Goal: Task Accomplishment & Management: Complete application form

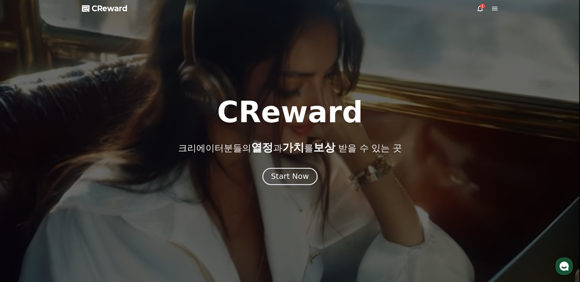
click at [292, 177] on div "Start Now" at bounding box center [290, 176] width 38 height 10
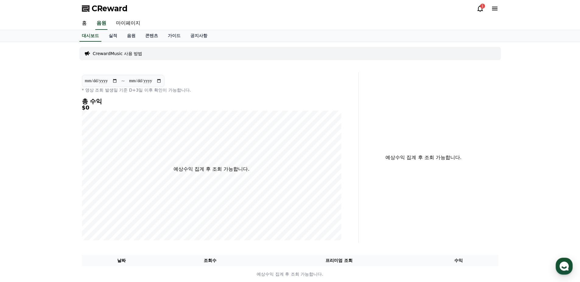
click at [480, 9] on icon at bounding box center [479, 8] width 7 height 7
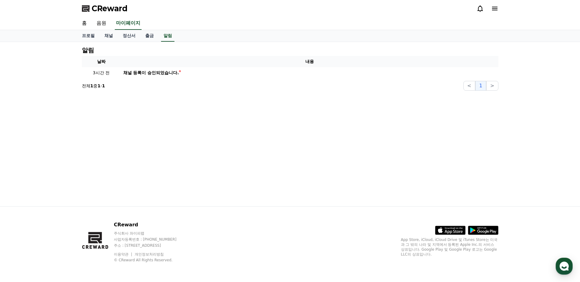
click at [481, 5] on icon at bounding box center [479, 8] width 7 height 7
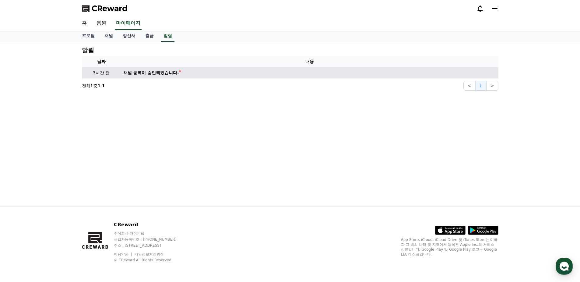
click at [161, 75] on div "채널 등록이 승인되었습니다." at bounding box center [151, 73] width 56 height 6
click at [164, 71] on div "채널 등록이 승인되었습니다." at bounding box center [151, 73] width 56 height 6
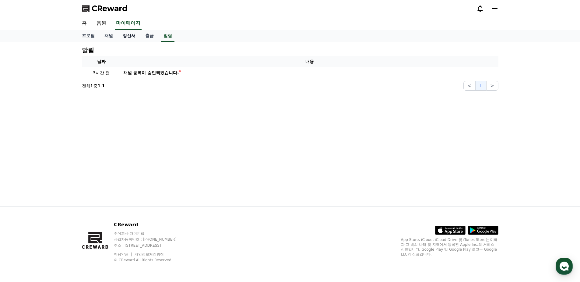
click at [128, 35] on link "정산서" at bounding box center [129, 36] width 23 height 12
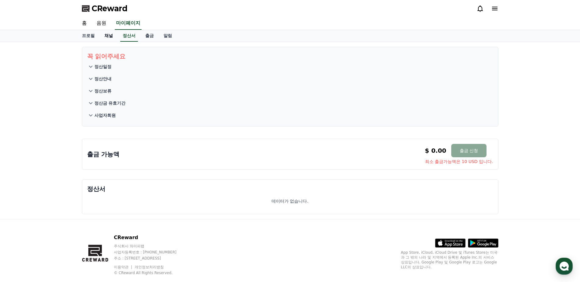
click at [110, 36] on link "채널" at bounding box center [108, 36] width 18 height 12
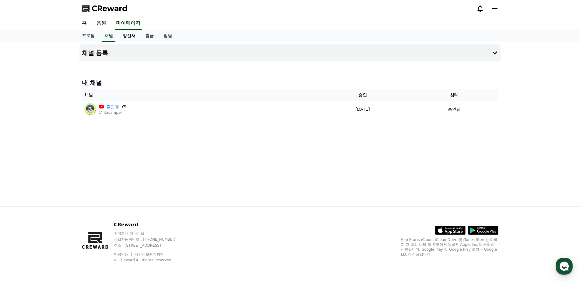
click at [134, 36] on link "정산서" at bounding box center [129, 36] width 23 height 12
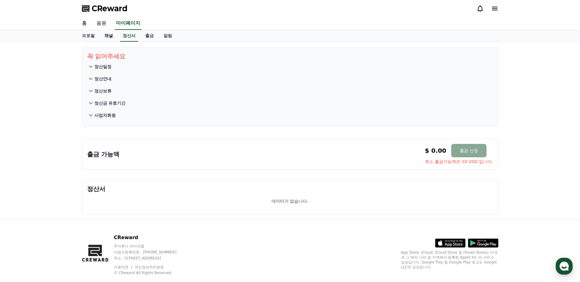
click at [106, 37] on link "채널" at bounding box center [108, 36] width 18 height 12
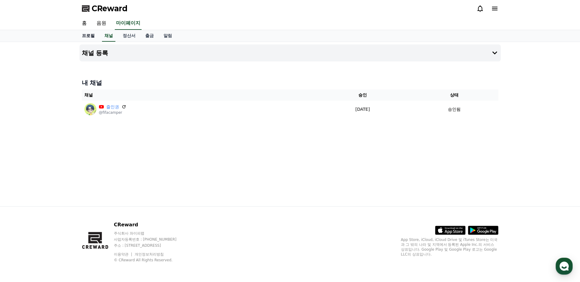
click at [89, 35] on link "프로필" at bounding box center [88, 36] width 23 height 12
select select "**********"
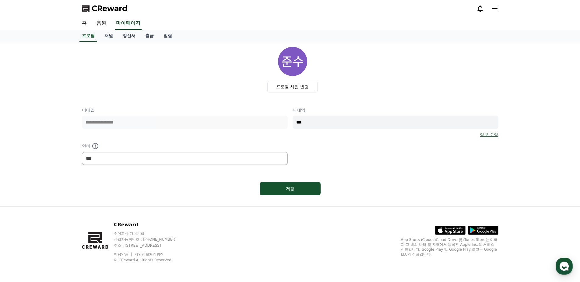
click at [101, 7] on span "CReward" at bounding box center [110, 9] width 36 height 10
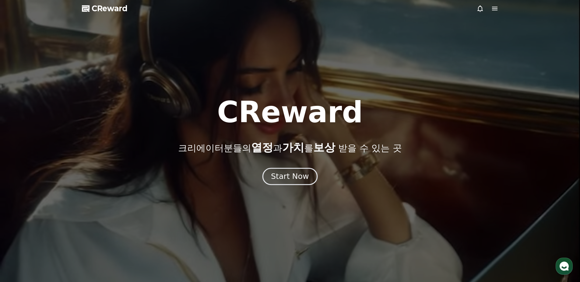
click at [302, 169] on button "Start Now" at bounding box center [289, 176] width 55 height 17
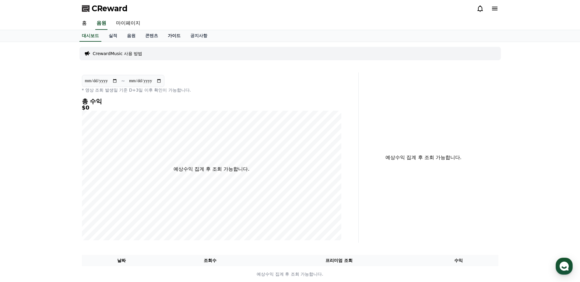
click at [164, 38] on link "가이드" at bounding box center [174, 36] width 23 height 12
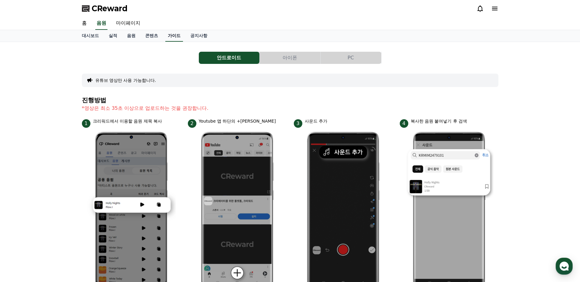
click at [174, 36] on link "가이드" at bounding box center [174, 36] width 18 height 12
click at [349, 50] on div "안드로이드 아이폰 PC 유튜브 영상만 사용 가능합니다. 진행방법 *영상은 최소 35초 이상으로 업로드하는 것을 권장합니다. 1 크리워드에서 이…" at bounding box center [290, 264] width 416 height 435
click at [349, 53] on button "PC" at bounding box center [350, 58] width 61 height 12
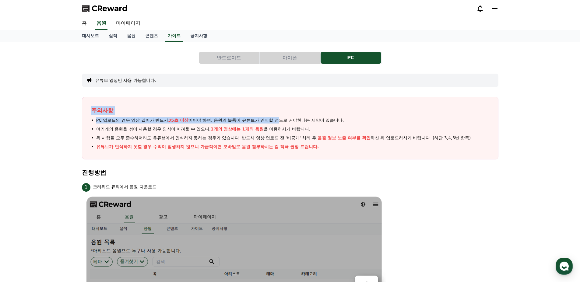
drag, startPoint x: 80, startPoint y: 112, endPoint x: 280, endPoint y: 121, distance: 200.4
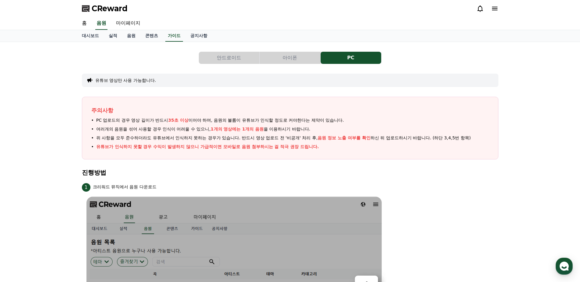
click at [281, 143] on ul "PC 업로드의 경우 영상 길이가 반드시 35초 이상 이어야 하며, 음원의 볼륨이 유튜브가 인식할 정도로 커야한다는 제약이 있습니다. 여러개의 …" at bounding box center [289, 133] width 397 height 33
click at [214, 58] on button "안드로이드" at bounding box center [229, 58] width 61 height 12
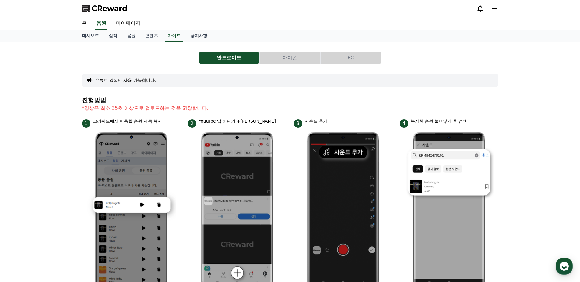
click at [295, 57] on button "아이폰" at bounding box center [290, 58] width 61 height 12
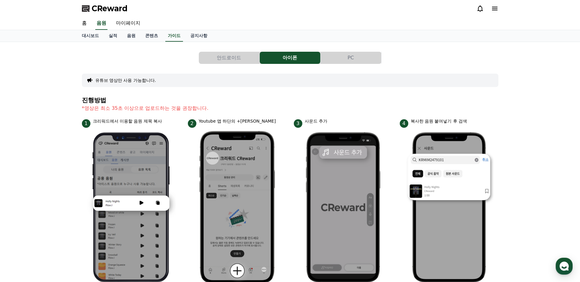
click at [358, 55] on button "PC" at bounding box center [350, 58] width 61 height 12
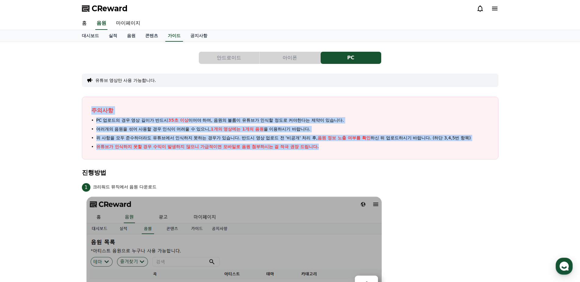
drag, startPoint x: 87, startPoint y: 108, endPoint x: 369, endPoint y: 146, distance: 284.9
click at [369, 146] on div "주의사항 PC 업로드의 경우 영상 길이가 반드시 35초 이상 이어야 하며, 음원의 볼륨이 유튜브가 인식할 정도로 커야한다는 제약이 있습니다. …" at bounding box center [290, 128] width 416 height 63
click at [369, 147] on li "유튜브가 인식하지 못할 경우 수익이 발생하지 않으니 가급적이면 모바일로 음원 첨부하시는 걸 적극 권장 드립니다." at bounding box center [289, 147] width 397 height 6
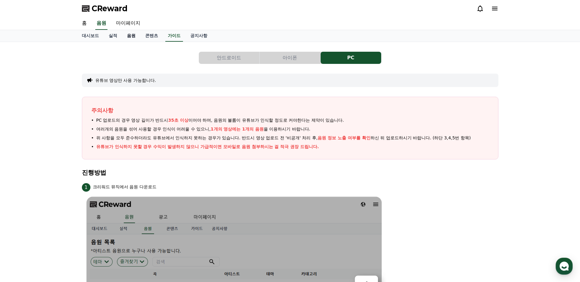
click at [131, 37] on link "음원" at bounding box center [131, 36] width 18 height 12
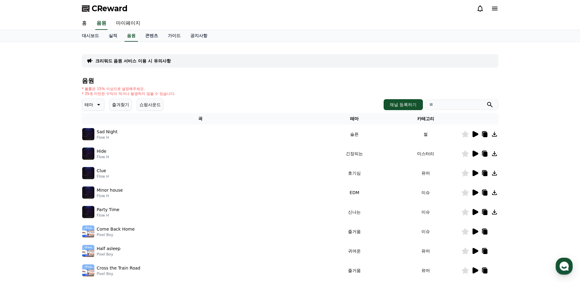
click at [475, 153] on icon at bounding box center [475, 154] width 6 height 6
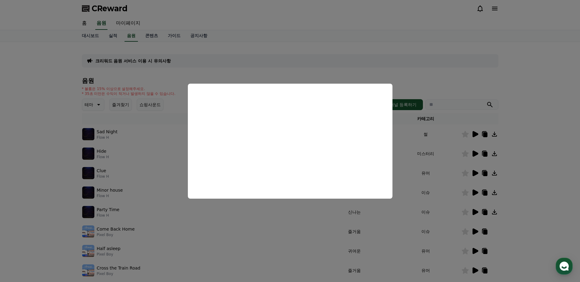
click at [446, 175] on button "close modal" at bounding box center [290, 141] width 580 height 282
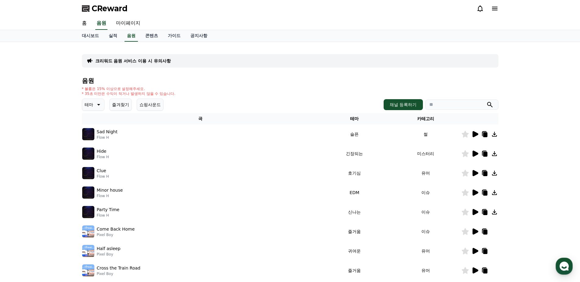
click at [474, 174] on icon at bounding box center [475, 173] width 6 height 6
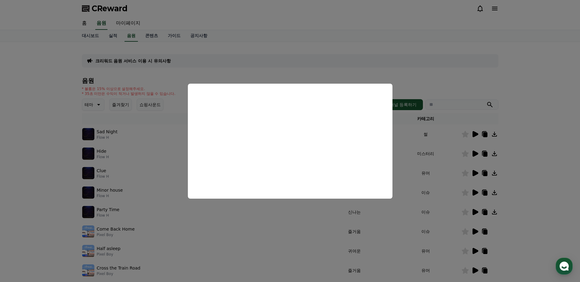
click at [406, 219] on button "close modal" at bounding box center [290, 141] width 580 height 282
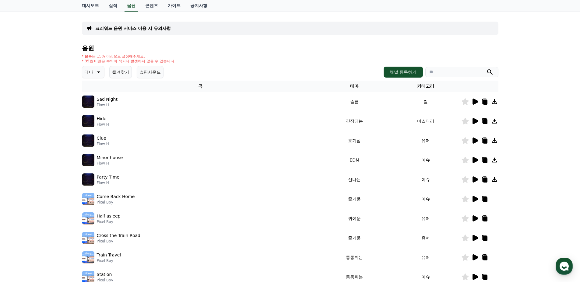
scroll to position [61, 0]
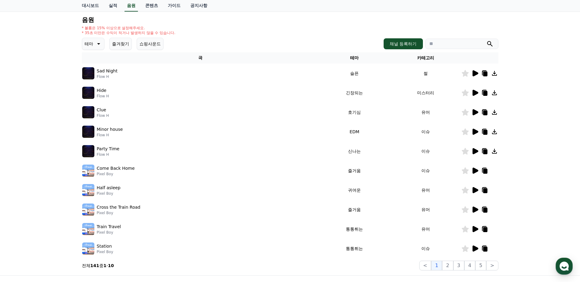
click at [92, 46] on p "테마" at bounding box center [89, 44] width 9 height 9
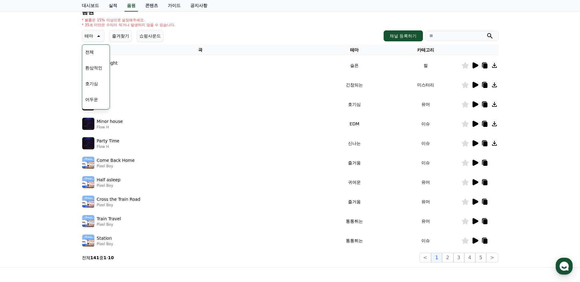
scroll to position [91, 0]
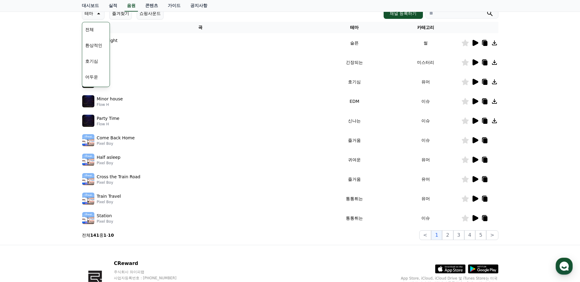
click at [91, 48] on button "환상적인" at bounding box center [94, 45] width 22 height 13
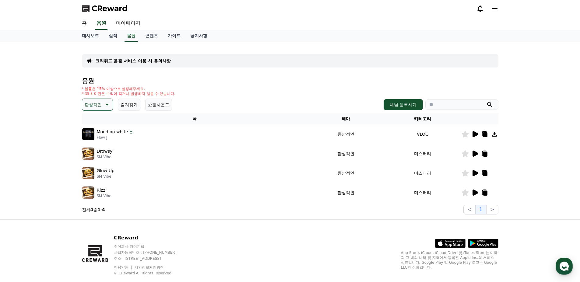
click at [478, 155] on icon at bounding box center [474, 153] width 7 height 7
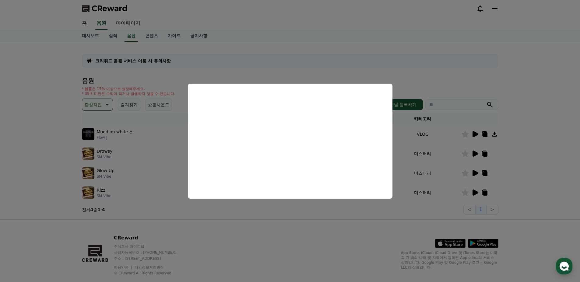
click at [455, 144] on button "close modal" at bounding box center [290, 141] width 580 height 282
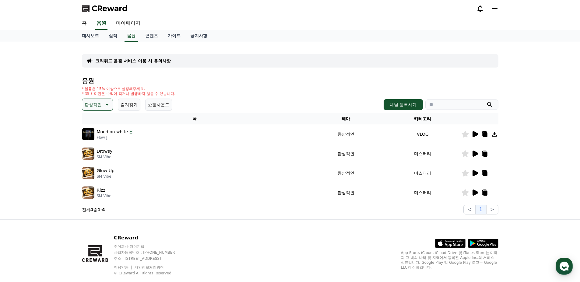
click at [473, 132] on icon at bounding box center [475, 134] width 6 height 6
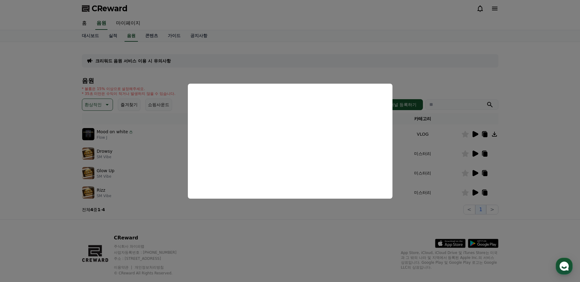
click at [38, 112] on button "close modal" at bounding box center [290, 141] width 580 height 282
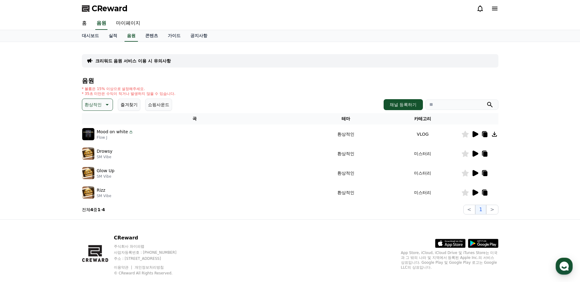
click at [104, 103] on icon at bounding box center [106, 104] width 7 height 7
click at [94, 154] on button "웅장한" at bounding box center [92, 155] width 18 height 13
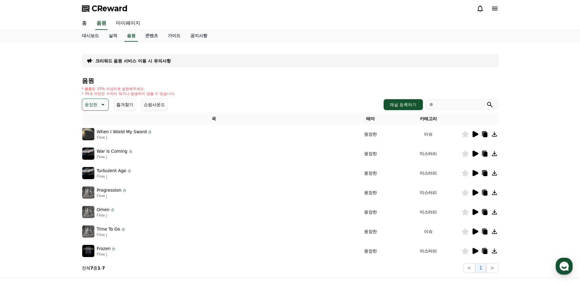
click at [477, 133] on icon at bounding box center [474, 134] width 7 height 7
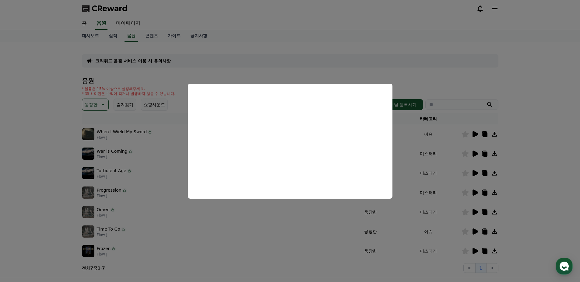
click at [454, 144] on button "close modal" at bounding box center [290, 141] width 580 height 282
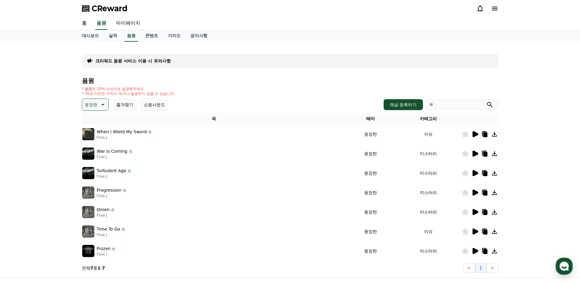
click at [483, 135] on icon at bounding box center [485, 134] width 4 height 5
drag, startPoint x: 349, startPoint y: 65, endPoint x: 361, endPoint y: 64, distance: 11.6
click at [349, 65] on div "크리워드 음원 서비스 이용 시 유의사항" at bounding box center [290, 60] width 416 height 13
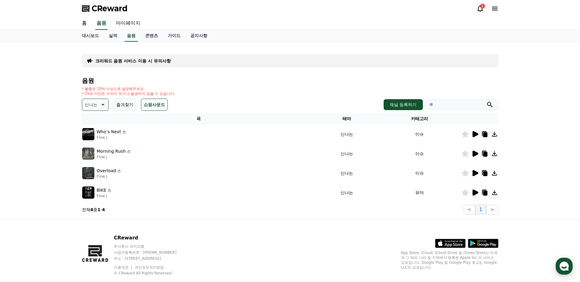
click at [96, 10] on span "CReward" at bounding box center [110, 9] width 36 height 10
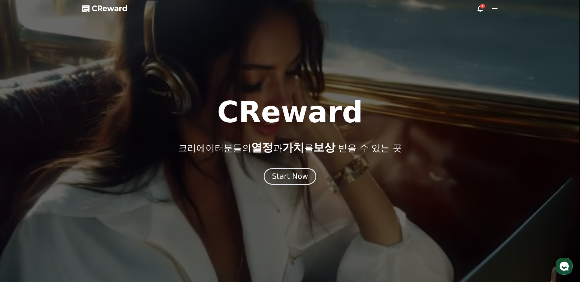
click at [480, 10] on icon at bounding box center [479, 8] width 5 height 6
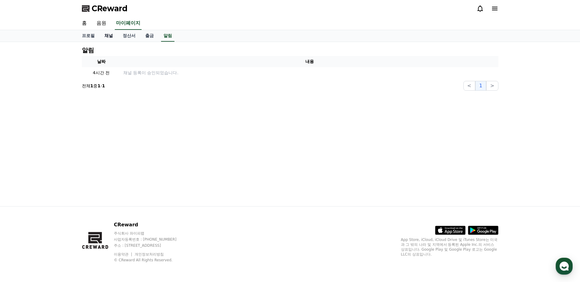
click at [107, 36] on link "채널" at bounding box center [108, 36] width 18 height 12
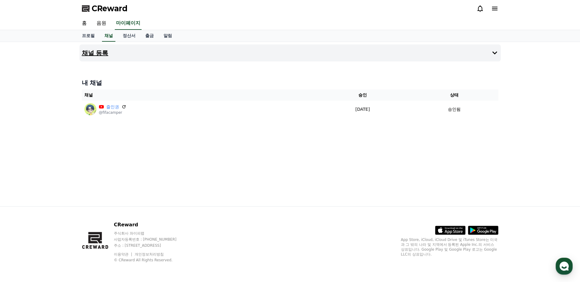
click at [99, 55] on h4 "채널 등록" at bounding box center [95, 53] width 26 height 7
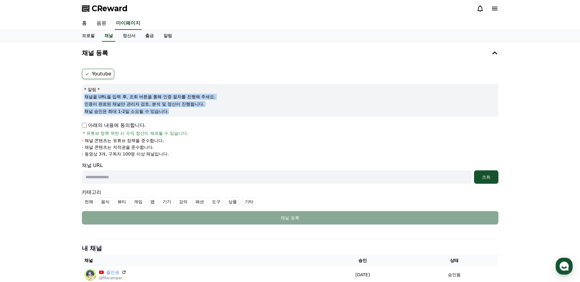
drag, startPoint x: 161, startPoint y: 82, endPoint x: 181, endPoint y: 112, distance: 35.9
click at [181, 112] on form "Youtube * 알림 * 채널을 URL을 입력 후, 조회 버튼을 통해 인증 절차를 진행해 주세요. 인증이 완료된 채널만 관리자 검토, 분석 …" at bounding box center [290, 147] width 416 height 156
click at [177, 115] on div "* 알림 * 채널을 URL을 입력 후, 조회 버튼을 통해 인증 절차를 진행해 주세요. 인증이 완료된 채널만 관리자 검토, 분석 및 정산이 진행…" at bounding box center [290, 100] width 416 height 33
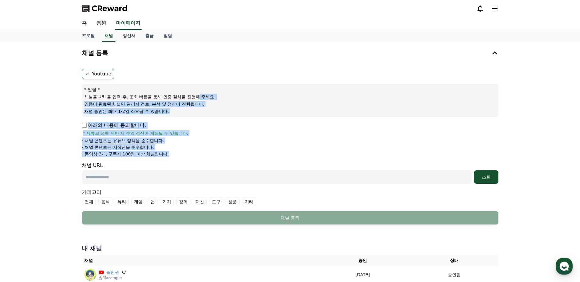
drag, startPoint x: 198, startPoint y: 155, endPoint x: 200, endPoint y: 98, distance: 56.9
click at [200, 99] on form "Youtube * 알림 * 채널을 URL을 입력 후, 조회 버튼을 통해 인증 절차를 진행해 주세요. 인증이 완료된 채널만 관리자 검토, 분석 …" at bounding box center [290, 147] width 416 height 156
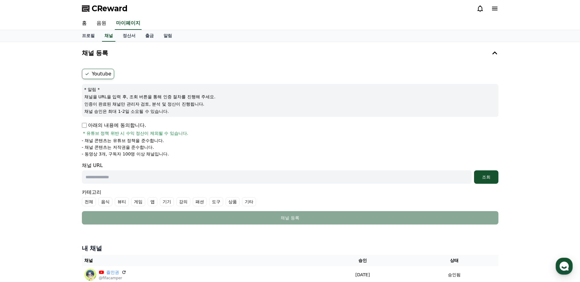
click at [176, 92] on div "* 알림 * 채널을 URL을 입력 후, 조회 버튼을 통해 인증 절차를 진행해 주세요. 인증이 완료된 채널만 관리자 검토, 분석 및 정산이 진행…" at bounding box center [290, 100] width 416 height 33
click at [299, 226] on div "Youtube * 알림 * 채널을 URL을 입력 후, 조회 버튼을 통해 인증 절차를 진행해 주세요. 인증이 완료된 채널만 관리자 검토, 분석 …" at bounding box center [289, 146] width 421 height 161
click at [103, 6] on span "CReward" at bounding box center [110, 9] width 36 height 10
